Goal: Task Accomplishment & Management: Manage account settings

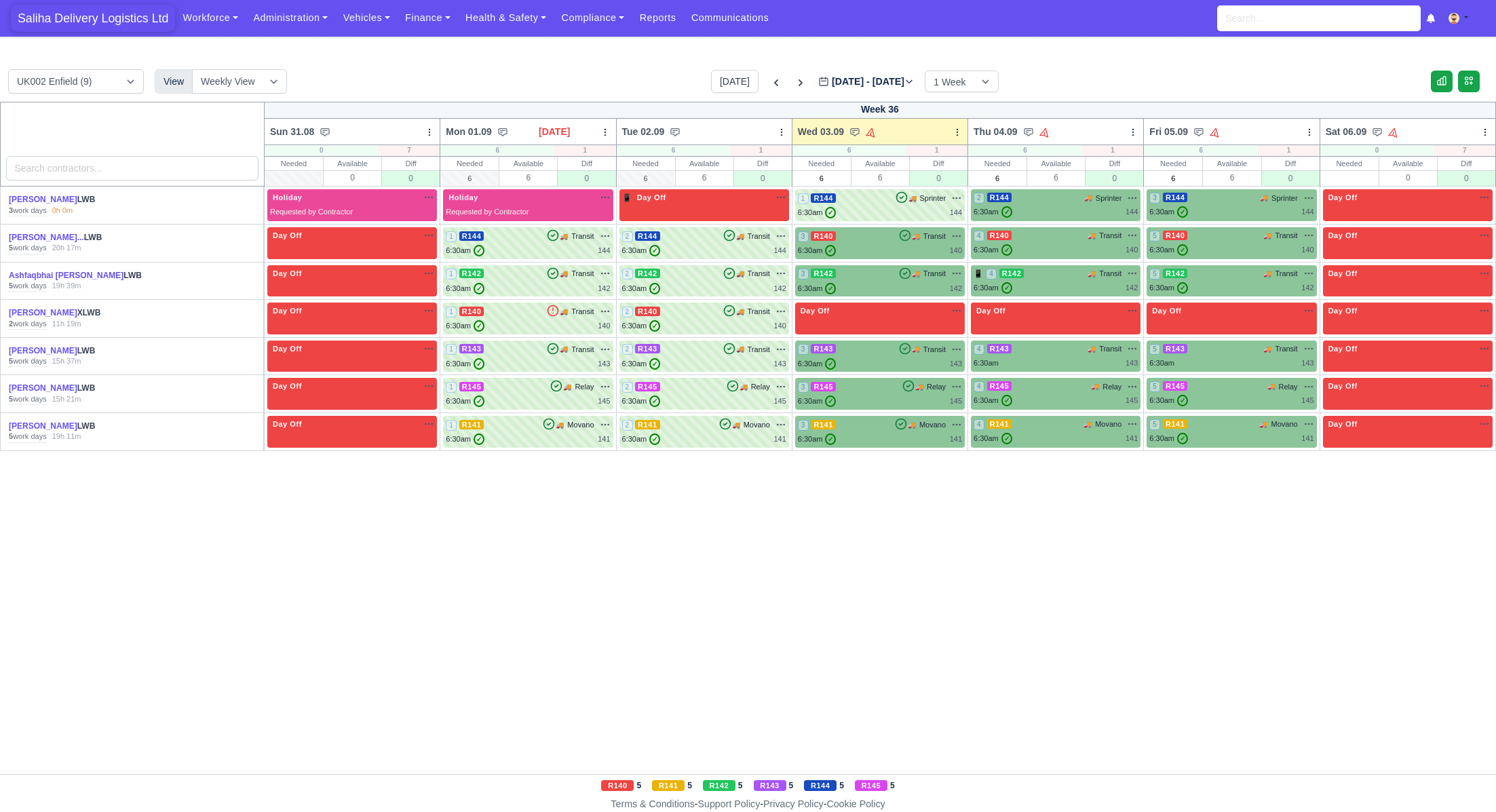
click at [94, 12] on span "Saliha Delivery Logistics Ltd" at bounding box center [93, 18] width 164 height 27
click at [878, 390] on div "3 R145 🚚 Relay" at bounding box center [880, 386] width 164 height 12
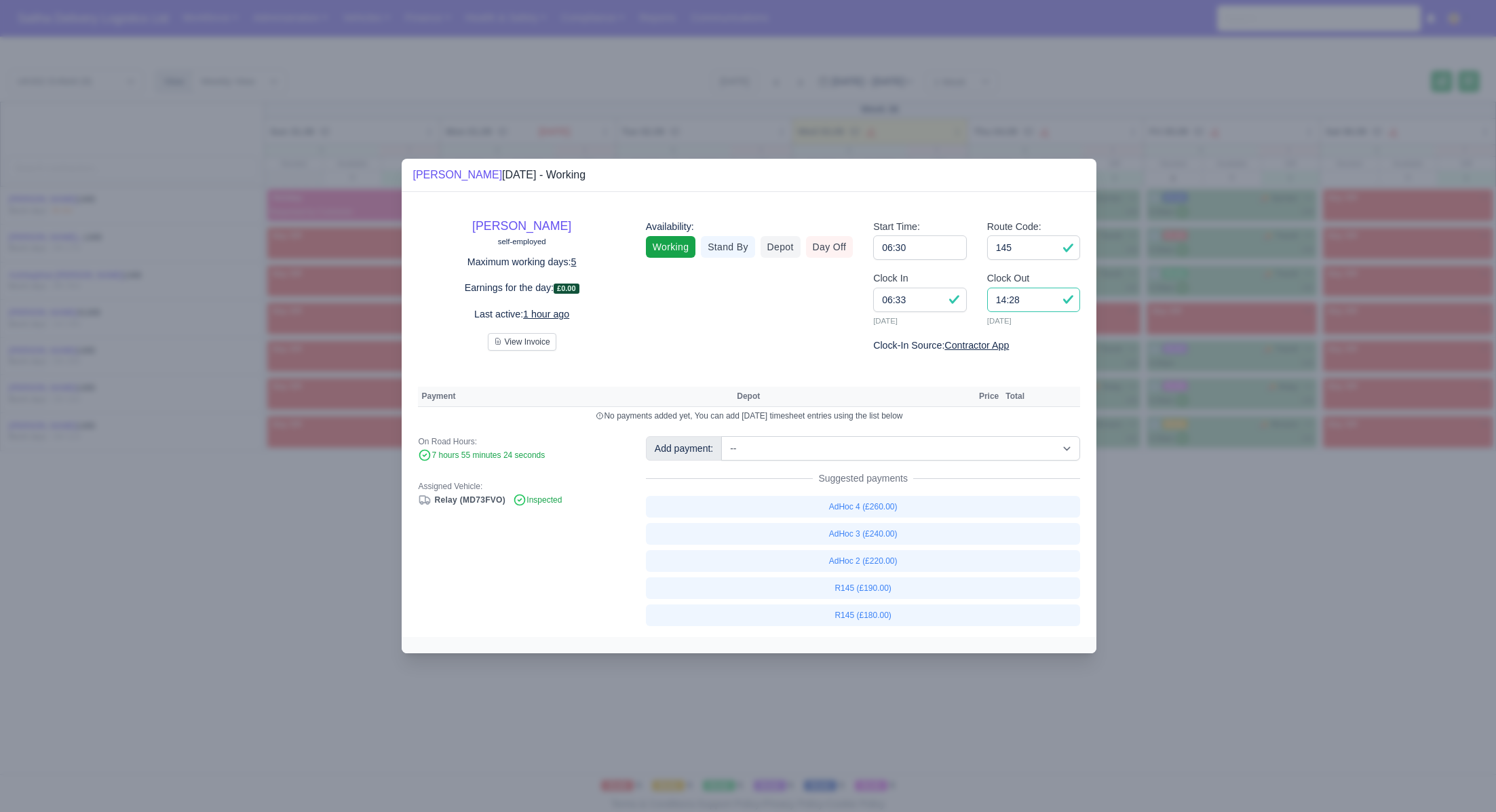
click at [1031, 302] on input "14:28" at bounding box center [1034, 299] width 94 height 24
type input "14:10"
click at [871, 615] on link "R145 (£180.00)" at bounding box center [863, 615] width 435 height 22
select select "1"
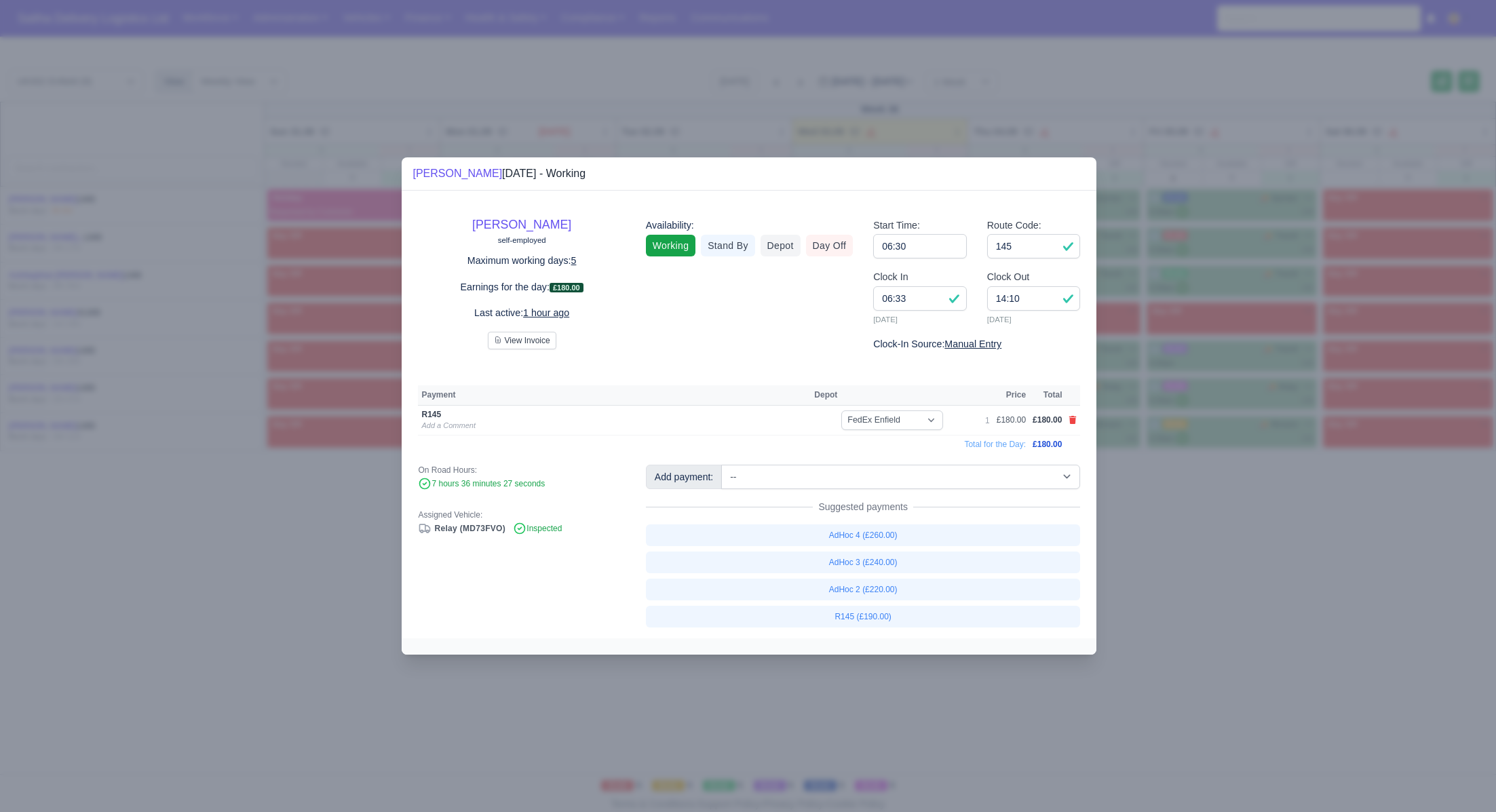
drag, startPoint x: 1263, startPoint y: 582, endPoint x: 1133, endPoint y: 500, distance: 153.7
click at [1262, 582] on div at bounding box center [748, 406] width 1496 height 812
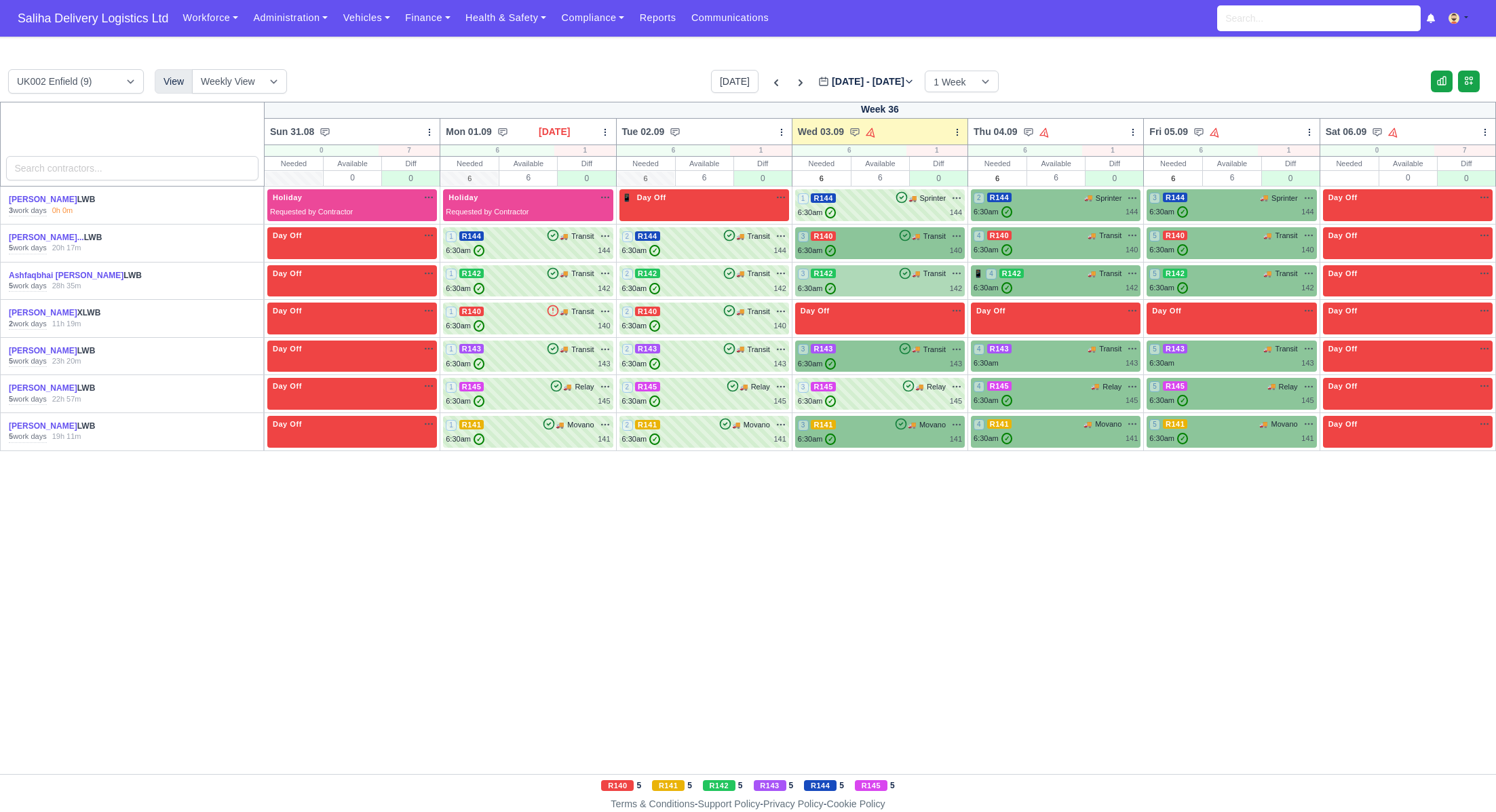
click at [892, 288] on div "6:30am ✓ 142" at bounding box center [880, 288] width 164 height 12
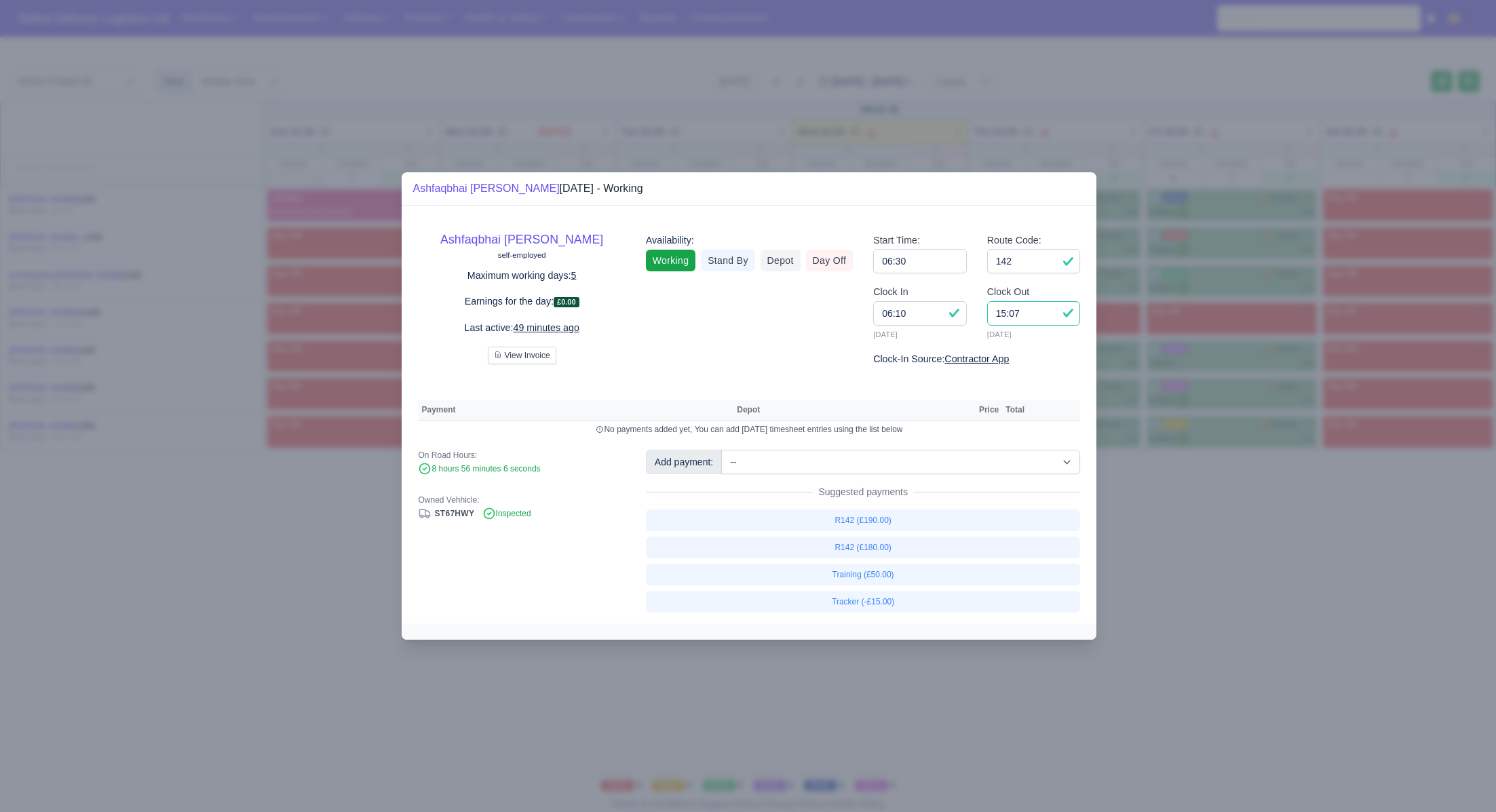
drag, startPoint x: 1034, startPoint y: 315, endPoint x: 964, endPoint y: 308, distance: 70.3
click at [964, 308] on div "Clock In 06:10 03/09/2025 Clock Out 15:07 03/09/2025" at bounding box center [976, 318] width 227 height 67
type input "14:50"
click at [918, 308] on input "06:10" at bounding box center [920, 313] width 94 height 24
click at [899, 548] on link "R142 (£180.00)" at bounding box center [863, 547] width 435 height 22
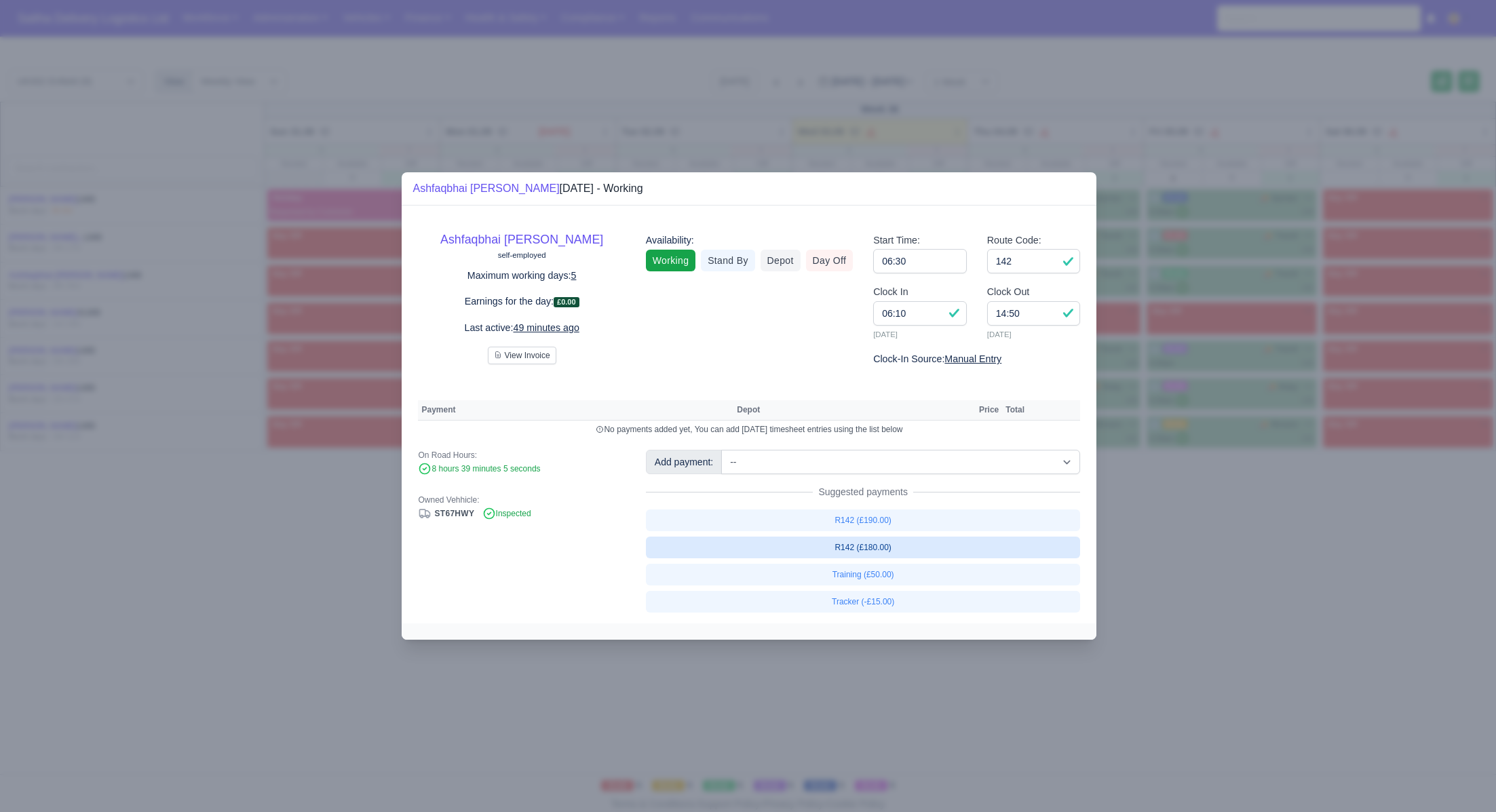
select select "1"
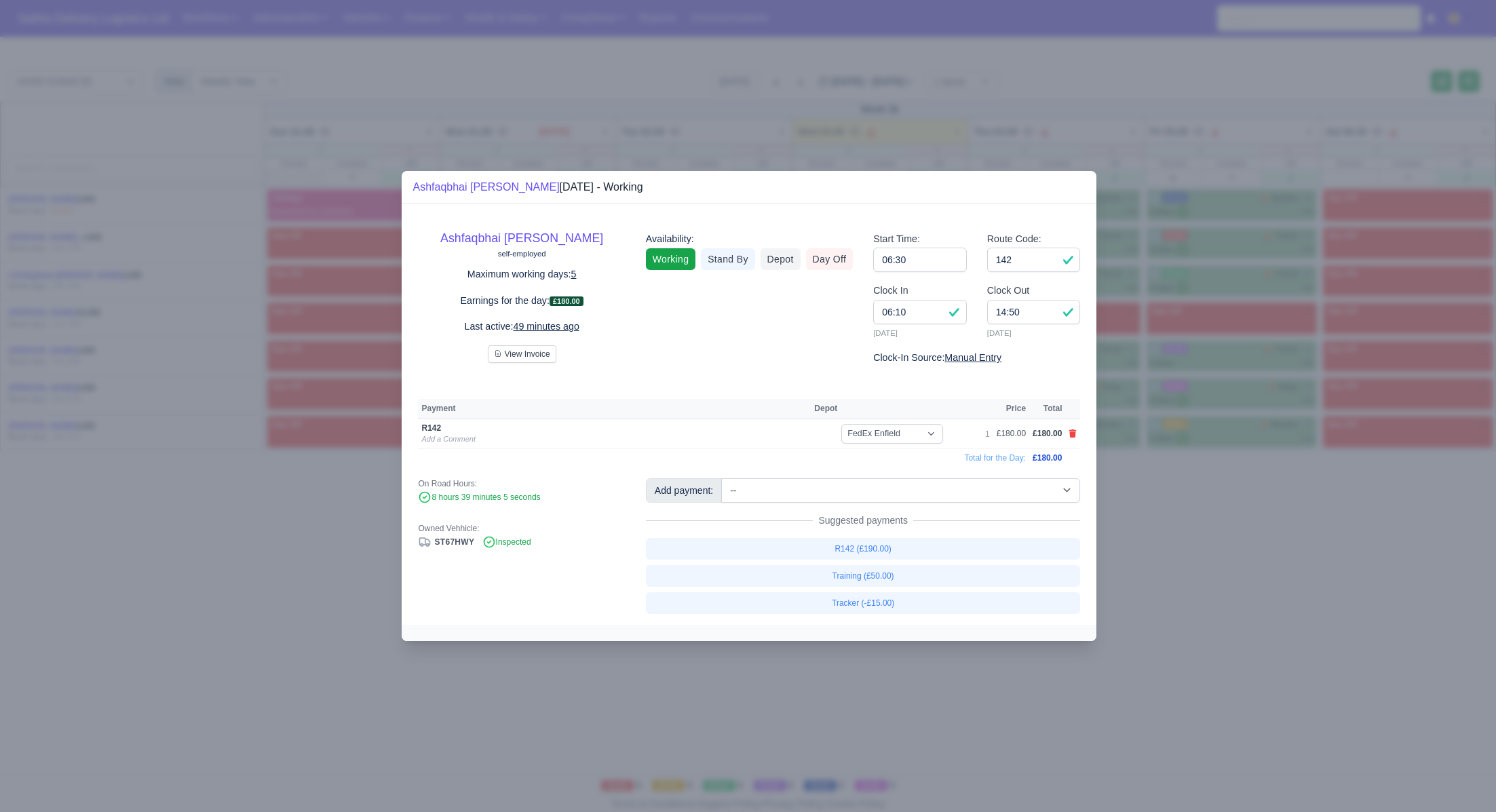
click at [1253, 547] on div at bounding box center [748, 406] width 1496 height 812
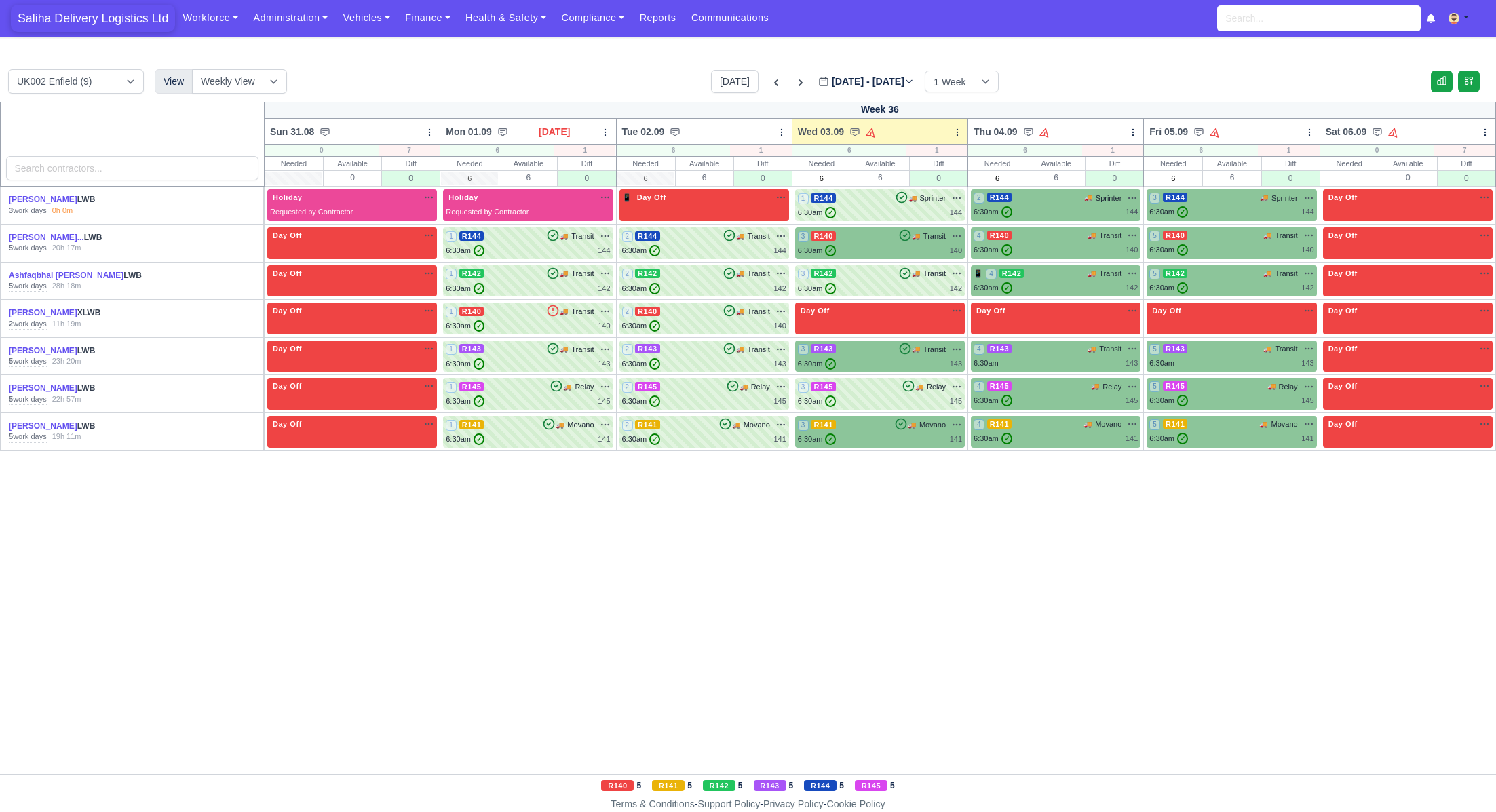
click at [135, 23] on span "Saliha Delivery Logistics Ltd" at bounding box center [93, 18] width 164 height 27
click at [878, 358] on div "6:30am ✓ 143" at bounding box center [880, 364] width 164 height 12
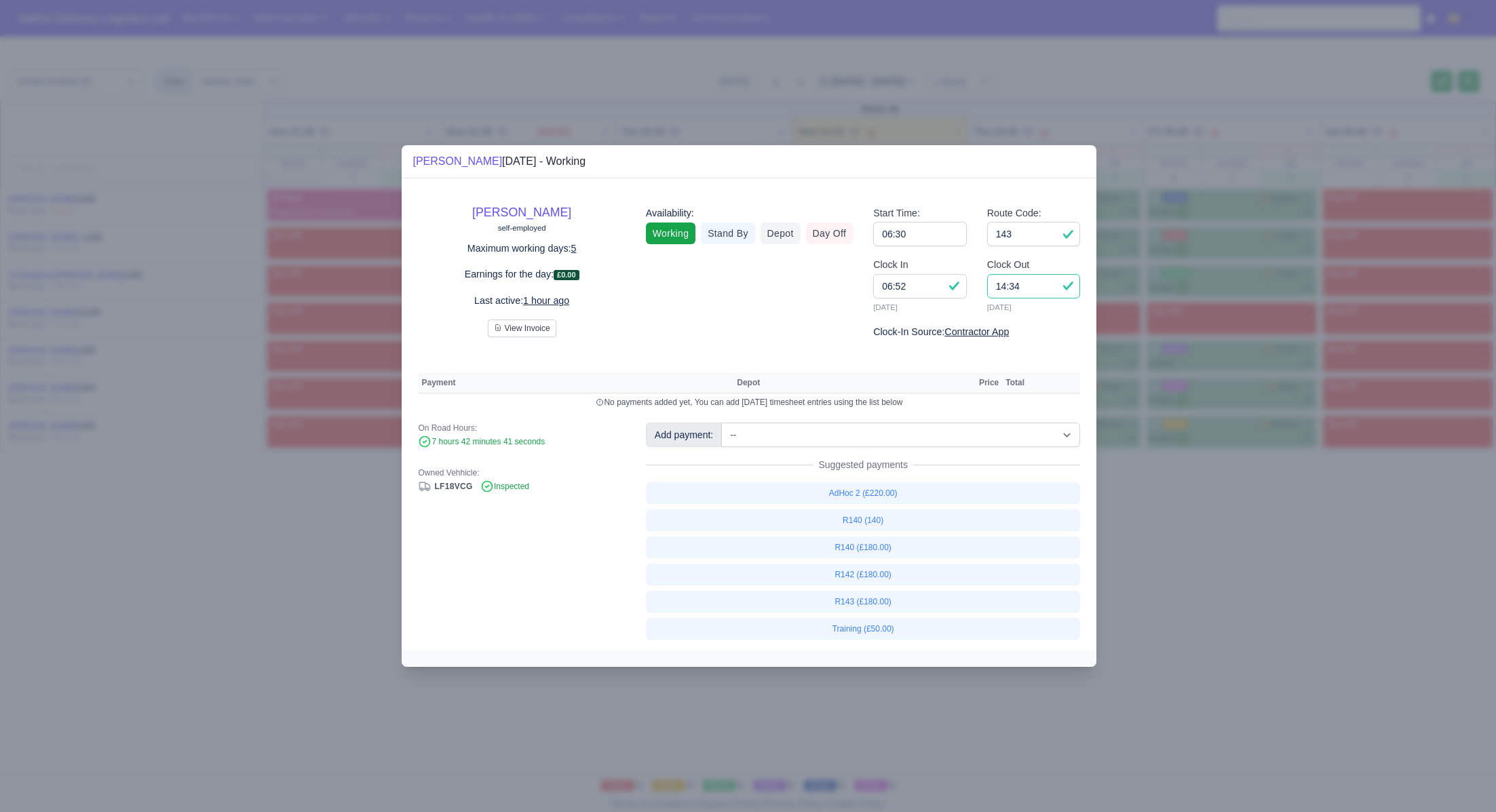
click at [1042, 290] on input "14:34" at bounding box center [1034, 286] width 94 height 24
type input "14:30"
click at [916, 297] on input "06:52" at bounding box center [920, 286] width 94 height 24
click at [871, 599] on link "R143 (£180.00)" at bounding box center [863, 602] width 435 height 22
select select "1"
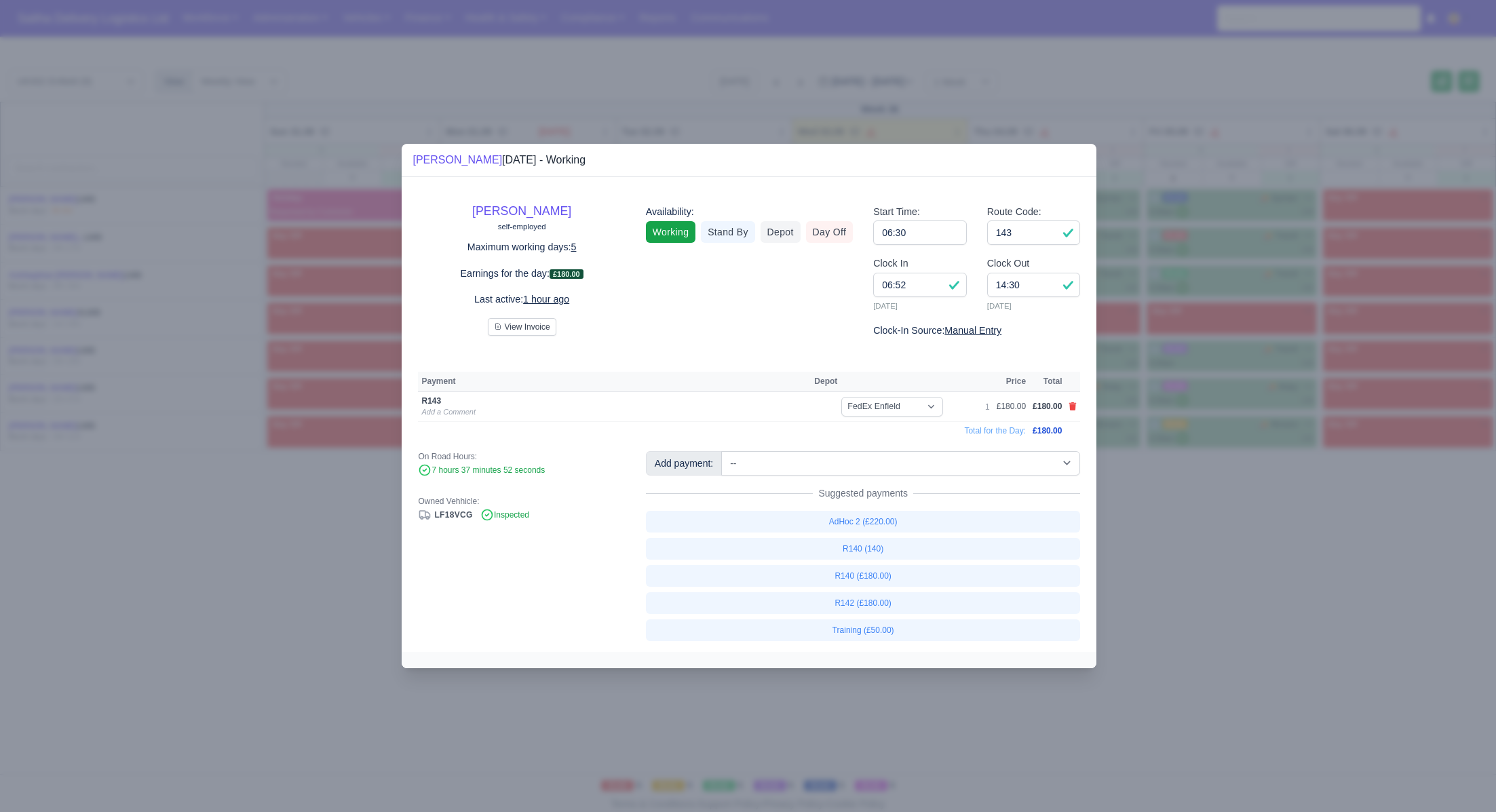
click at [1216, 515] on div at bounding box center [748, 406] width 1496 height 812
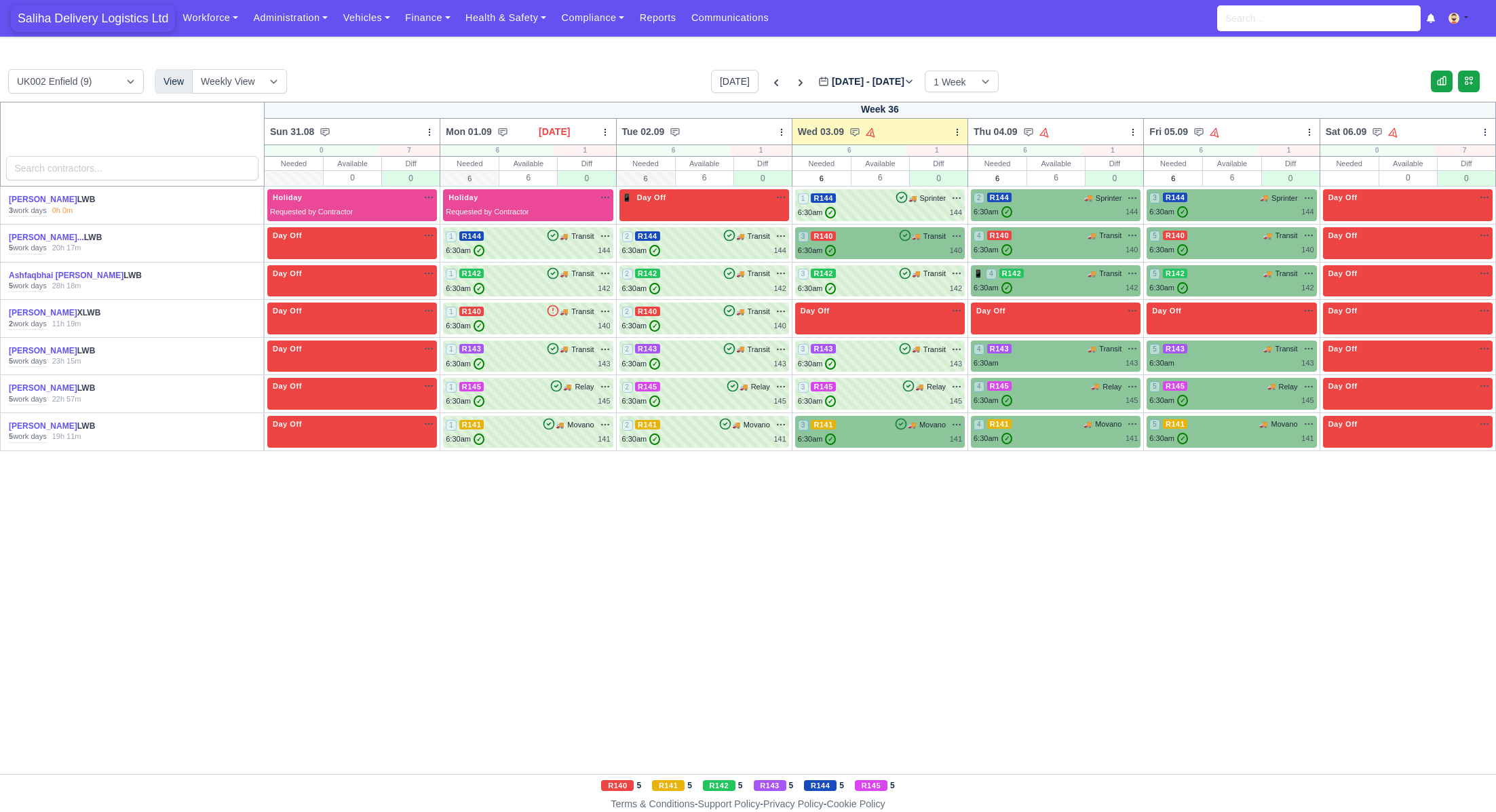
click at [96, 13] on span "Saliha Delivery Logistics Ltd" at bounding box center [93, 18] width 164 height 27
click at [113, 23] on span "Saliha Delivery Logistics Ltd" at bounding box center [93, 18] width 164 height 27
click at [113, 24] on span "Saliha Delivery Logistics Ltd" at bounding box center [93, 18] width 164 height 27
